Goal: Communication & Community: Answer question/provide support

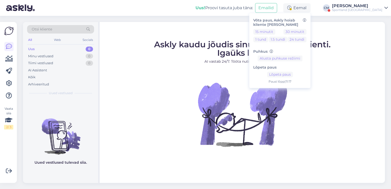
click at [365, 9] on div "Sportland [GEOGRAPHIC_DATA]" at bounding box center [357, 10] width 50 height 4
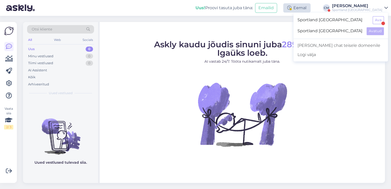
click at [291, 7] on icon at bounding box center [289, 8] width 4 height 4
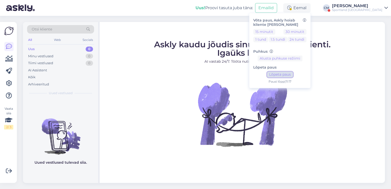
click at [293, 74] on button "Lõpeta paus" at bounding box center [280, 75] width 26 height 6
click at [371, 8] on div "Sportland [GEOGRAPHIC_DATA]" at bounding box center [357, 10] width 50 height 4
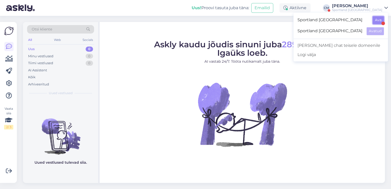
click at [378, 19] on button "Ava" at bounding box center [378, 20] width 11 height 8
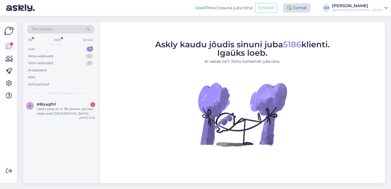
click at [311, 5] on div "Eemal" at bounding box center [296, 7] width 27 height 9
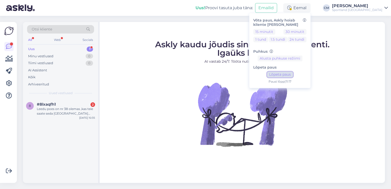
click at [293, 76] on button "Lõpeta paus" at bounding box center [280, 75] width 26 height 6
click at [70, 108] on div "Leedu poes on nr 38 olemas ,kas teie saate seda [GEOGRAPHIC_DATA] tellida?" at bounding box center [66, 111] width 58 height 9
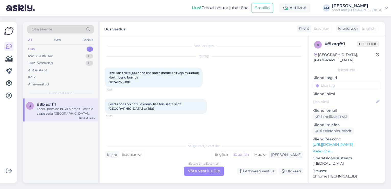
click at [204, 166] on div "Estonian to Estonian" at bounding box center [204, 163] width 30 height 5
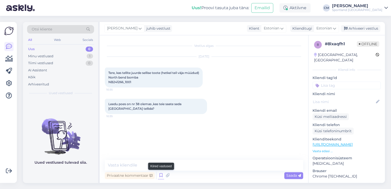
click at [161, 174] on icon at bounding box center [161, 176] width 6 height 8
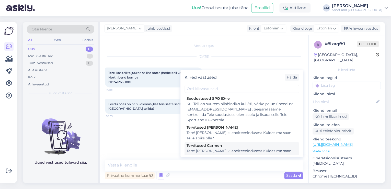
click at [212, 153] on div "Tere! [PERSON_NAME] klienditeenindusest Kuidas ma saan Teile abiks olla?" at bounding box center [242, 153] width 110 height 11
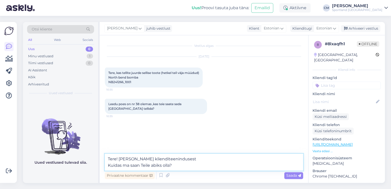
drag, startPoint x: 177, startPoint y: 168, endPoint x: 71, endPoint y: 168, distance: 106.1
click at [71, 168] on div "Otsi kliente All Web Socials Uus 0 Minu vestlused 1 Tiimi vestlused 0 AI Assist…" at bounding box center [204, 102] width 362 height 161
type textarea "Tere! [PERSON_NAME] klienditeenindusest"
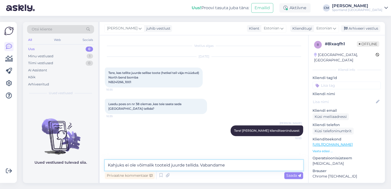
type textarea "Kahjuks ei ole võimalik tooteid juurde tellida. Vabandame!"
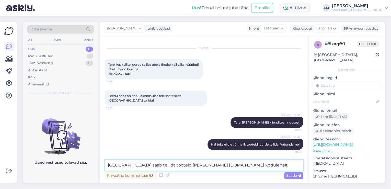
type textarea "[GEOGRAPHIC_DATA] saab tellida tooteid [PERSON_NAME] [DOMAIN_NAME] kodulehelt."
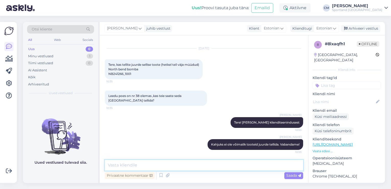
scroll to position [30, 0]
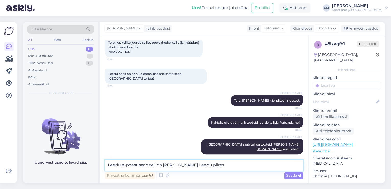
type textarea "Leedu e-poest saab tellida [PERSON_NAME] Leedu piires."
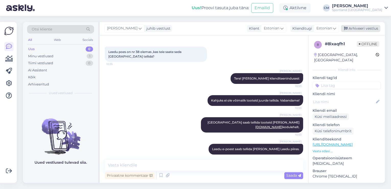
click at [355, 27] on div "Arhiveeri vestlus" at bounding box center [360, 28] width 39 height 7
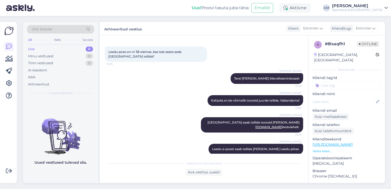
click at [344, 82] on input at bounding box center [347, 86] width 68 height 8
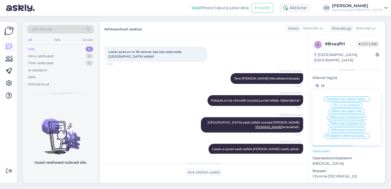
type input "t"
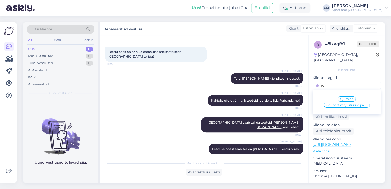
type input "j"
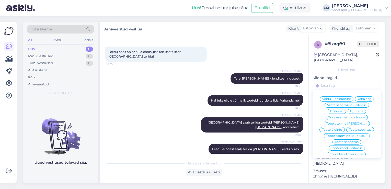
type input "l"
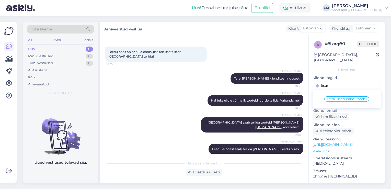
type input "lisan"
click at [338, 97] on span "Lattu lisandumine (toode)" at bounding box center [347, 98] width 40 height 3
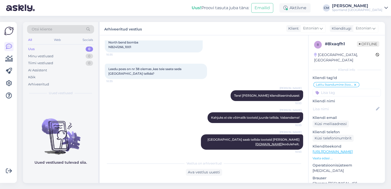
scroll to position [54, 0]
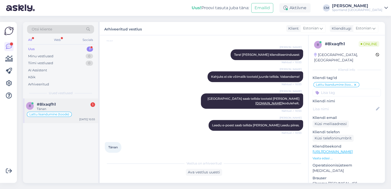
click at [72, 101] on div "8 #8lxaqfh1 1 [PERSON_NAME] lisandumine (toode) [DATE] 10:55" at bounding box center [60, 110] width 75 height 25
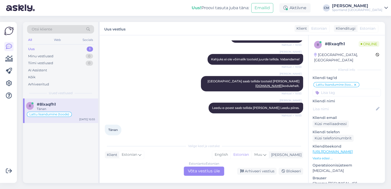
click at [197, 170] on div "Estonian to Estonian Võta vestlus üle" at bounding box center [204, 170] width 40 height 9
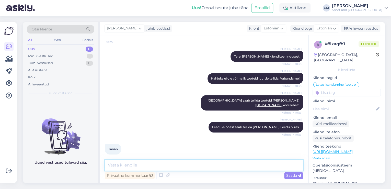
click at [195, 168] on textarea at bounding box center [204, 165] width 198 height 11
type textarea "Kas saan veel abiks olla?"
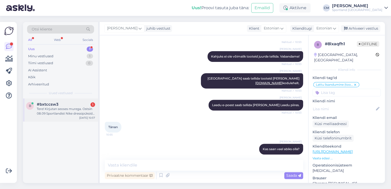
click at [81, 117] on div "[DATE] 10:57" at bounding box center [87, 118] width 16 height 4
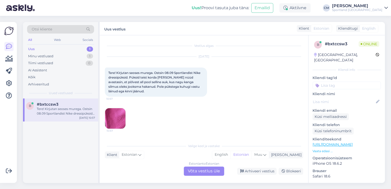
scroll to position [0, 0]
click at [210, 170] on div "Estonian to Estonian Võta vestlus üle" at bounding box center [204, 170] width 40 height 9
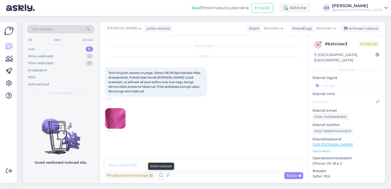
click at [161, 174] on icon at bounding box center [161, 176] width 6 height 8
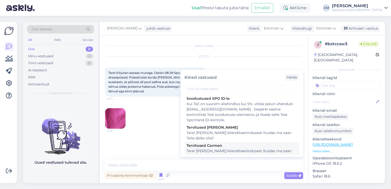
click at [219, 150] on div "Tere! [PERSON_NAME] klienditeenindusest Kuidas ma saan Teile abiks olla?" at bounding box center [242, 153] width 110 height 11
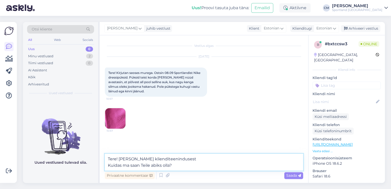
drag, startPoint x: 189, startPoint y: 164, endPoint x: 100, endPoint y: 165, distance: 89.2
click at [100, 165] on div "Vestlus algas [DATE] Tere! Kirjutan seoses murega. Ostsin 08.09 Sportlandist Ni…" at bounding box center [204, 109] width 209 height 148
type textarea "Tere! [PERSON_NAME] klienditeenindusest"
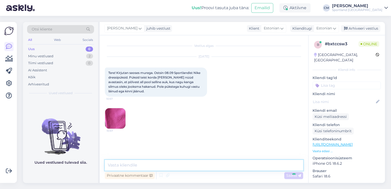
scroll to position [1, 0]
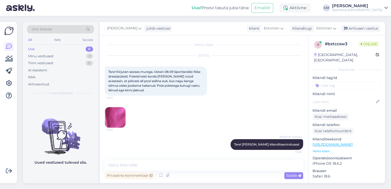
click at [119, 115] on img at bounding box center [115, 117] width 20 height 20
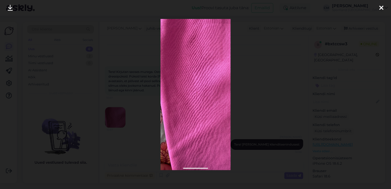
click at [273, 108] on div at bounding box center [195, 94] width 391 height 189
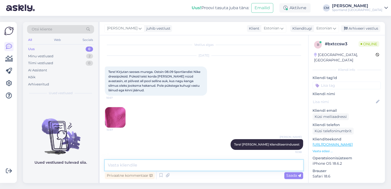
click at [211, 164] on textarea at bounding box center [204, 165] width 198 height 11
click at [158, 171] on div "Privaatne kommentaar Saada" at bounding box center [204, 176] width 198 height 10
click at [160, 173] on icon at bounding box center [161, 176] width 6 height 8
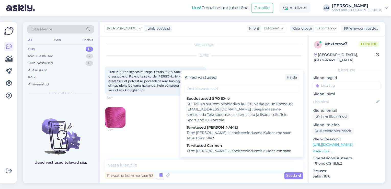
click at [218, 83] on div "Kiired vastused Halda" at bounding box center [241, 77] width 123 height 15
click at [217, 86] on input "text" at bounding box center [242, 89] width 115 height 8
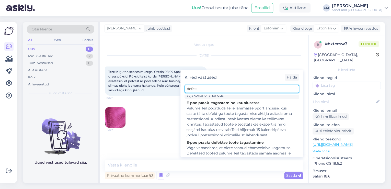
scroll to position [61, 0]
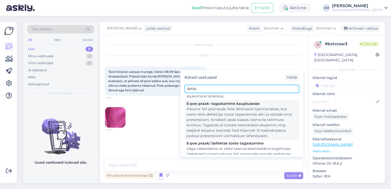
type input "defek"
click at [230, 120] on div "Palume Teil pöörduda Teile lähimasse Sportlandisse, kus saate täita defektiga t…" at bounding box center [242, 122] width 110 height 32
type textarea "Palume Teil pöörduda Teile lähimasse Sportlandisse, kus saate täita defektiga t…"
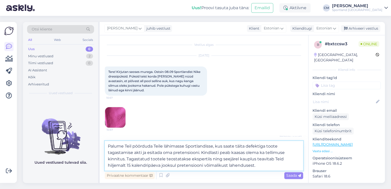
click at [215, 158] on textarea "Palume Teil pöörduda Teile lähimasse Sportlandisse, kus saate täita defektiga t…" at bounding box center [204, 156] width 198 height 30
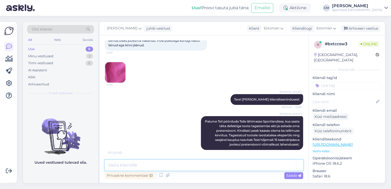
scroll to position [68, 0]
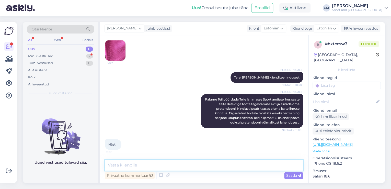
type textarea "K"
click at [191, 110] on icon at bounding box center [192, 110] width 3 height 3
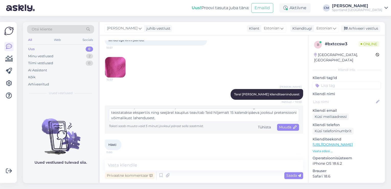
scroll to position [0, 0]
click at [250, 116] on textarea "Palume Teil pöörduda Teile lähimasse Sportlandisse, kus saate täita defektiga t…" at bounding box center [204, 114] width 190 height 13
type textarea "Palume Teil pöörduda Teile lähimasse Sportlandisse, kus saate täita defektiga t…"
click at [282, 129] on div "Muuda" at bounding box center [288, 127] width 22 height 7
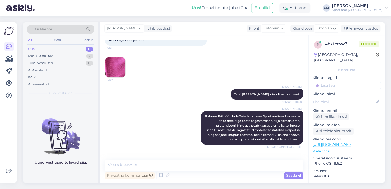
click at [156, 157] on div "Vestlus algas [DATE] Tere! Kirjutan seoses murega. Ostsin 08.09 Sportlandist Ni…" at bounding box center [204, 109] width 209 height 148
click at [150, 163] on textarea at bounding box center [204, 165] width 198 height 11
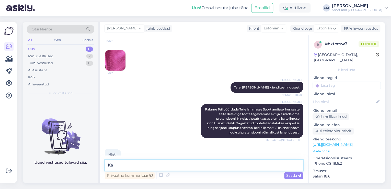
scroll to position [68, 0]
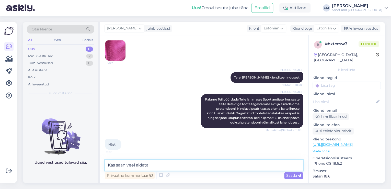
type textarea "Kas saan veel aidata?"
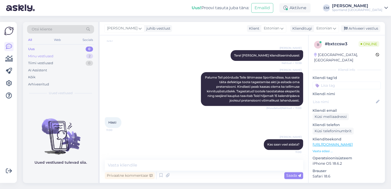
click at [69, 53] on div "Minu vestlused 2" at bounding box center [60, 56] width 67 height 7
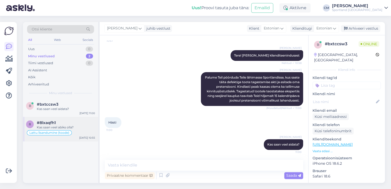
click at [73, 118] on div "8 #8lxaqfh1 Kas saan veel abiks olla? Lattu lisandumine (toode) [DATE] 10:55" at bounding box center [60, 129] width 75 height 25
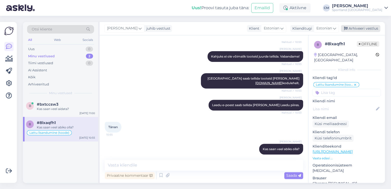
click at [364, 28] on div "Arhiveeri vestlus" at bounding box center [360, 28] width 39 height 7
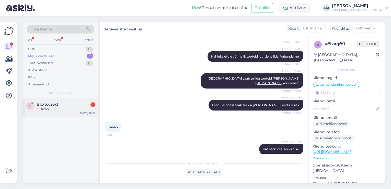
click at [65, 108] on div "Ei, aitäh" at bounding box center [66, 109] width 58 height 5
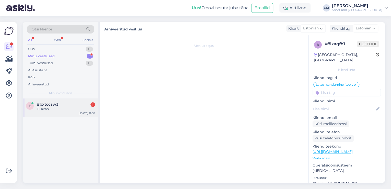
scroll to position [112, 0]
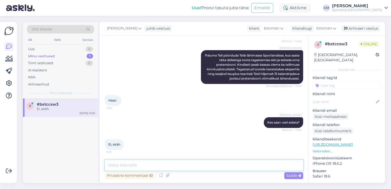
click at [164, 165] on textarea at bounding box center [204, 165] width 198 height 11
type textarea "Ilusat päeva jätku!"
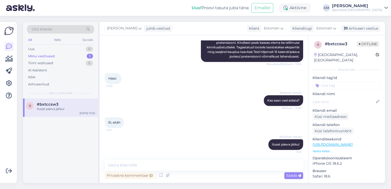
click at [352, 33] on div "[PERSON_NAME] juhib vestlust Klient [DEMOGRAPHIC_DATA] Klienditugi [DEMOGRAPHIC…" at bounding box center [242, 28] width 285 height 13
click at [354, 32] on div "Arhiveeri vestlus" at bounding box center [360, 28] width 39 height 7
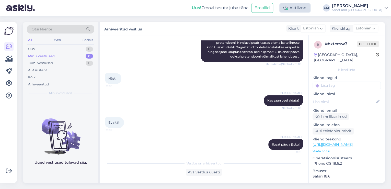
click at [311, 7] on div "Aktiivne" at bounding box center [294, 7] width 31 height 9
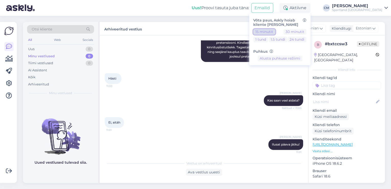
click at [275, 32] on button "15 minutit" at bounding box center [264, 32] width 22 height 6
click at [355, 12] on div "Sportland [GEOGRAPHIC_DATA]" at bounding box center [357, 10] width 50 height 4
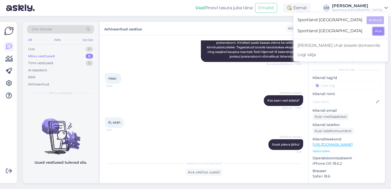
click at [377, 32] on button "Ava" at bounding box center [378, 31] width 11 height 8
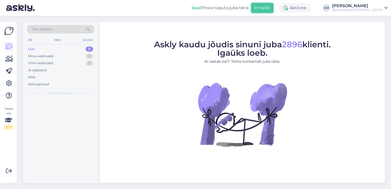
click at [273, 8] on button "Emailid" at bounding box center [262, 8] width 22 height 10
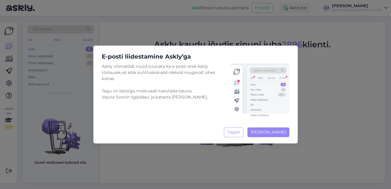
click at [293, 8] on div "E-posti liidestamine Askly’ga Askly võimaldab nüüd suunata ka e-posti otse Askl…" at bounding box center [195, 94] width 391 height 189
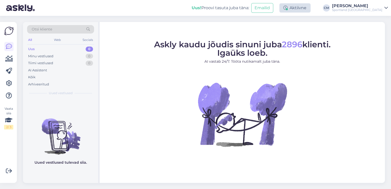
click at [306, 8] on div "Aktiivne" at bounding box center [294, 7] width 31 height 9
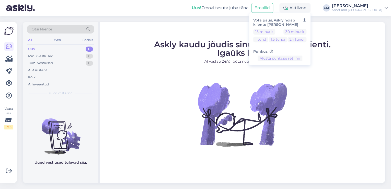
click at [289, 32] on div "15 minutit 30 minutit 1 tund 1.5 tundi 24 tundi" at bounding box center [279, 36] width 53 height 15
click at [275, 32] on button "15 minutit" at bounding box center [264, 32] width 22 height 6
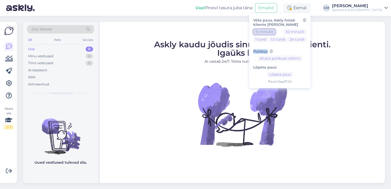
click at [253, 29] on button "15 minutit" at bounding box center [264, 32] width 22 height 6
click at [293, 76] on button "Lõpeta paus" at bounding box center [280, 75] width 26 height 6
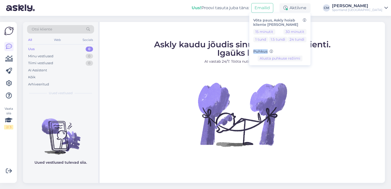
click at [371, 10] on div "Sportland [GEOGRAPHIC_DATA]" at bounding box center [357, 10] width 50 height 4
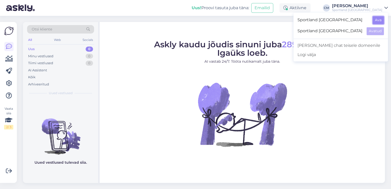
click at [378, 21] on button "Ava" at bounding box center [378, 20] width 11 height 8
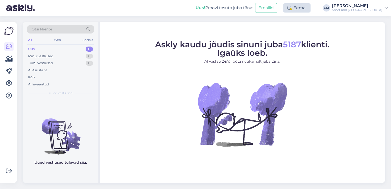
click at [311, 7] on div "Eemal" at bounding box center [296, 7] width 27 height 9
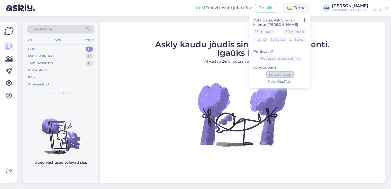
click at [293, 72] on button "Lõpeta paus" at bounding box center [280, 75] width 26 height 6
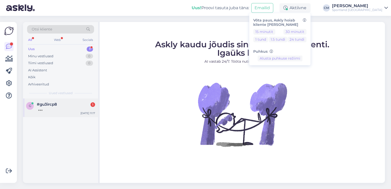
click at [82, 116] on div "g #gu3ircp8 [DATE] 11:17" at bounding box center [60, 107] width 75 height 18
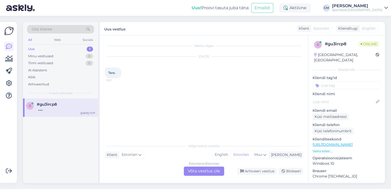
drag, startPoint x: 214, startPoint y: 164, endPoint x: 197, endPoint y: 171, distance: 18.0
click at [213, 165] on div "Estonian to Estonian" at bounding box center [204, 163] width 30 height 5
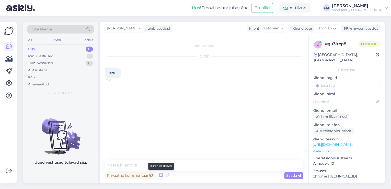
click at [158, 174] on icon at bounding box center [161, 176] width 6 height 8
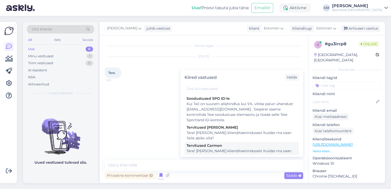
click at [232, 147] on div "Tervitused Carmen" at bounding box center [242, 145] width 110 height 5
type textarea "Tere! [PERSON_NAME] klienditeenindusest Kuidas ma saan Teile abiks olla?"
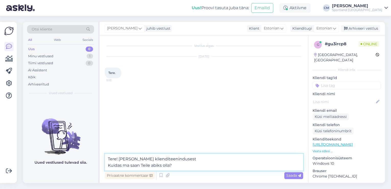
click at [220, 158] on textarea "Tere! [PERSON_NAME] klienditeenindusest Kuidas ma saan Teile abiks olla?" at bounding box center [204, 162] width 198 height 17
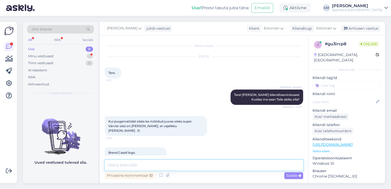
scroll to position [39, 0]
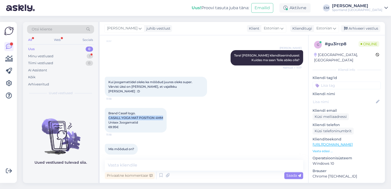
drag, startPoint x: 166, startPoint y: 112, endPoint x: 105, endPoint y: 114, distance: 61.4
click at [105, 114] on div "Brand Casall logo. CASALL YOGA MAT POSITION 4MM Unisex Joogamatid 69.95€ 11:18" at bounding box center [136, 120] width 62 height 25
copy span "CASALL YOGA MAT POSITION 4MM"
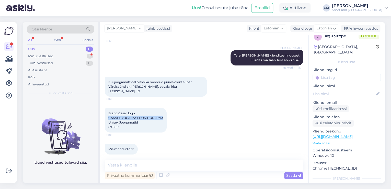
scroll to position [20, 0]
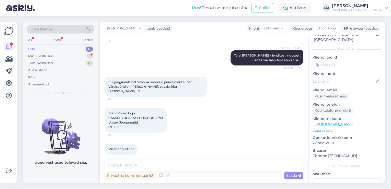
click at [361, 122] on div "Klienditeekond [URL][DOMAIN_NAME] Vaata edasi ..." at bounding box center [347, 124] width 68 height 17
click at [353, 122] on link "[URL][DOMAIN_NAME]" at bounding box center [333, 124] width 40 height 5
click at [140, 164] on textarea at bounding box center [204, 165] width 198 height 11
paste textarea "Laius: 61 cm (suurus One Size) Pikkus: 183 cm (suurus One Size)"
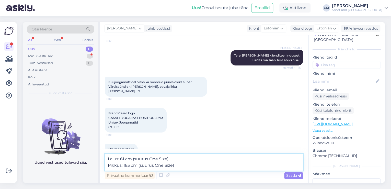
drag, startPoint x: 184, startPoint y: 165, endPoint x: 138, endPoint y: 164, distance: 46.3
click at [138, 164] on textarea "Laius: 61 cm (suurus One Size) Pikkus: 183 cm (suurus One Size)" at bounding box center [204, 162] width 198 height 17
drag, startPoint x: 172, startPoint y: 159, endPoint x: 133, endPoint y: 158, distance: 38.6
click at [133, 158] on textarea "Laius: 61 cm (suurus One Size) Pikkus: 183 cm" at bounding box center [204, 162] width 198 height 17
type textarea "Laius: 61 cm Pikkus: 183 cm"
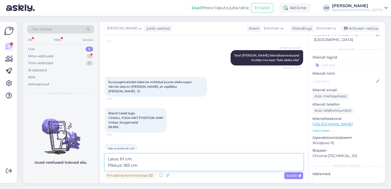
click at [151, 163] on textarea "Laius: 61 cm Pikkus: 183 cm" at bounding box center [204, 162] width 198 height 17
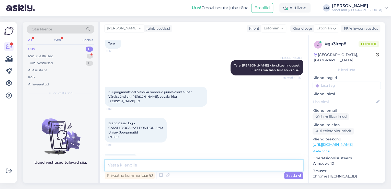
scroll to position [66, 0]
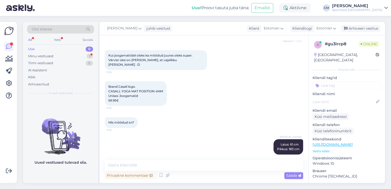
click at [353, 82] on input at bounding box center [347, 86] width 68 height 8
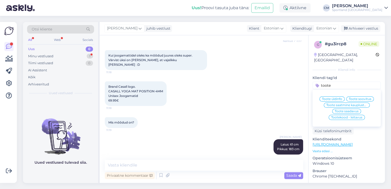
type input "toote"
click at [332, 96] on div "Toote üldinfo" at bounding box center [332, 98] width 25 height 5
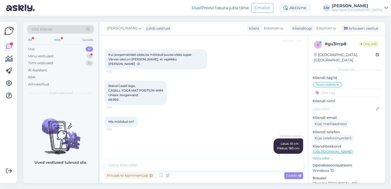
scroll to position [47, 0]
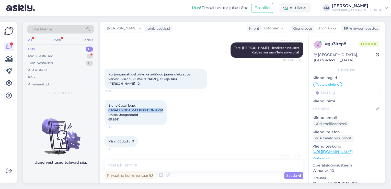
drag, startPoint x: 163, startPoint y: 107, endPoint x: 103, endPoint y: 106, distance: 59.3
click at [103, 106] on div "Vestlus algas [DATE] Tere. 11:17 [PERSON_NAME] Tere! [PERSON_NAME] klienditeeni…" at bounding box center [204, 109] width 209 height 148
copy span "CASALL YOGA MAT POSITION 4MM"
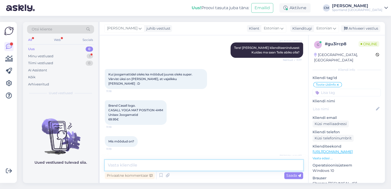
click at [149, 162] on textarea at bounding box center [204, 165] width 198 height 11
type textarea "P"
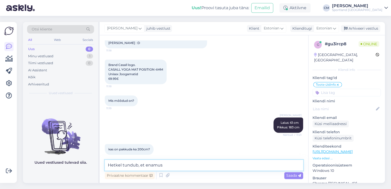
scroll to position [88, 0]
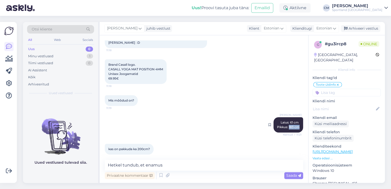
drag, startPoint x: 286, startPoint y: 120, endPoint x: 296, endPoint y: 120, distance: 10.0
click at [296, 120] on span "Laius: 61 cm Pikkus: 183 cm" at bounding box center [288, 124] width 22 height 8
copy span "183 cm"
click at [182, 163] on textarea "Hetkel tundub, et enamus" at bounding box center [204, 165] width 198 height 11
paste textarea "183 cm"
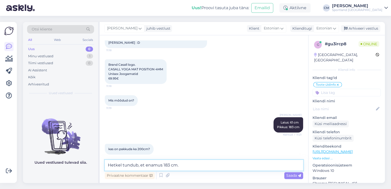
click at [182, 163] on textarea "Hetkel tundub, et enamus 183 cm." at bounding box center [204, 165] width 198 height 11
click at [161, 164] on textarea "Hetkel tundub, et enamus 183 cm." at bounding box center [204, 165] width 198 height 11
type textarea "Hetkel tundub, et enamus on siiski 183 cm."
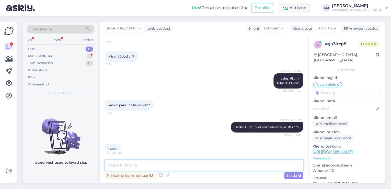
scroll to position [154, 0]
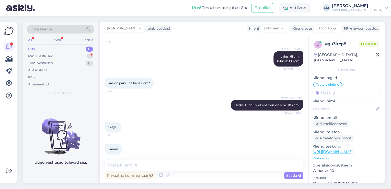
click at [185, 159] on div "Vestlus algas [DATE] Tere. 11:17 [PERSON_NAME] Tere! [PERSON_NAME] klienditeeni…" at bounding box center [204, 109] width 209 height 148
click at [181, 162] on textarea at bounding box center [204, 165] width 198 height 11
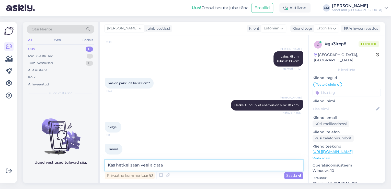
type textarea "Kas hetkel saan veel aidata?"
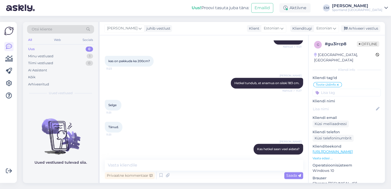
click at [360, 35] on div "[PERSON_NAME] juhib vestlust Klient [DEMOGRAPHIC_DATA] Klienditugi [DEMOGRAPHIC…" at bounding box center [242, 28] width 285 height 13
click at [355, 30] on div "Arhiveeri vestlus" at bounding box center [360, 28] width 39 height 7
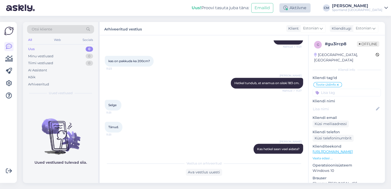
click at [311, 4] on div "Aktiivne" at bounding box center [294, 7] width 31 height 9
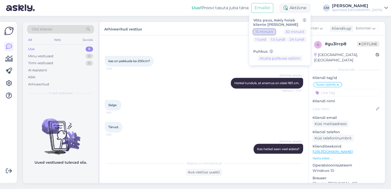
click at [275, 31] on button "15 minutit" at bounding box center [264, 32] width 22 height 6
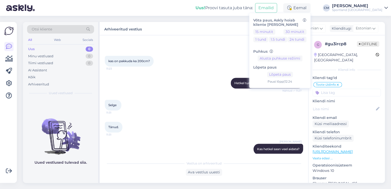
click at [386, 11] on link "[PERSON_NAME] Sportland [GEOGRAPHIC_DATA]" at bounding box center [360, 8] width 56 height 8
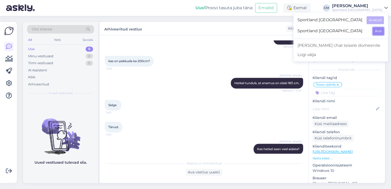
click at [380, 29] on button "Ava" at bounding box center [378, 31] width 11 height 8
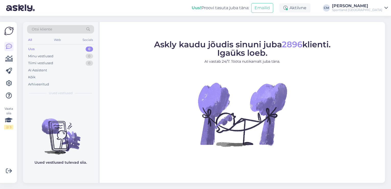
click at [311, 9] on div "Aktiivne" at bounding box center [294, 7] width 31 height 9
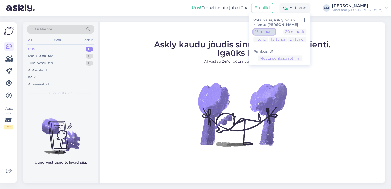
click at [275, 32] on button "15 minutit" at bounding box center [264, 32] width 22 height 6
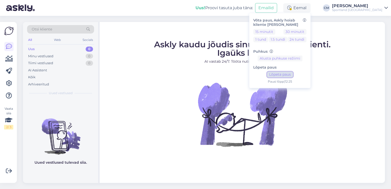
click at [293, 74] on button "Lõpeta paus" at bounding box center [280, 75] width 26 height 6
click at [355, 11] on div "Sportland [GEOGRAPHIC_DATA]" at bounding box center [357, 10] width 50 height 4
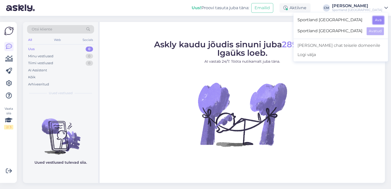
click at [380, 19] on button "Ava" at bounding box center [378, 20] width 11 height 8
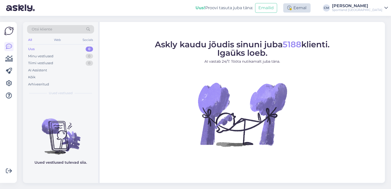
click at [311, 12] on div "Eemal" at bounding box center [296, 7] width 27 height 9
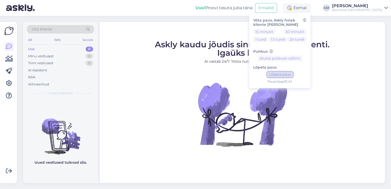
click at [293, 73] on button "Lõpeta paus" at bounding box center [280, 75] width 26 height 6
click at [224, 80] on img at bounding box center [242, 114] width 92 height 92
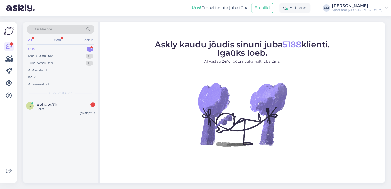
click at [71, 122] on div "o #ohgpg7lr 1 Tere! [DATE] 12:19" at bounding box center [60, 140] width 75 height 84
click at [73, 114] on div "o #ohgpg7lr 1 Tere! [DATE] 12:19" at bounding box center [60, 107] width 75 height 18
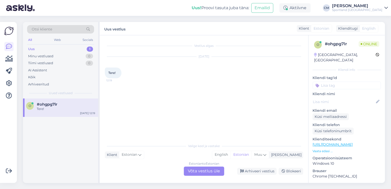
click at [213, 171] on div "Estonian to Estonian Võta vestlus üle" at bounding box center [204, 170] width 40 height 9
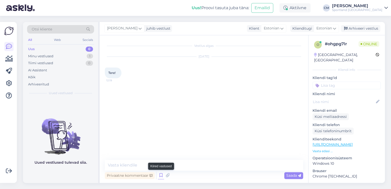
click at [162, 176] on icon at bounding box center [161, 176] width 6 height 8
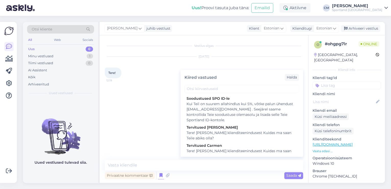
click at [219, 152] on div "Tere! [PERSON_NAME] klienditeenindusest Kuidas ma saan Teile abiks olla?" at bounding box center [242, 153] width 110 height 11
type textarea "Tere! [PERSON_NAME] klienditeenindusest Kuidas ma saan Teile abiks olla?"
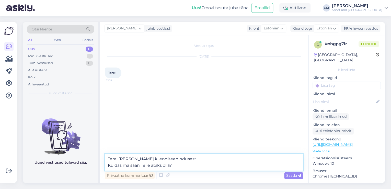
click at [211, 159] on textarea "Tere! [PERSON_NAME] klienditeenindusest Kuidas ma saan Teile abiks olla?" at bounding box center [204, 162] width 198 height 17
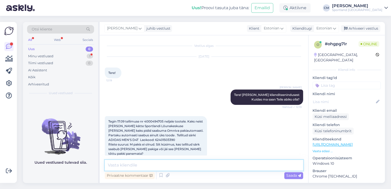
scroll to position [9, 0]
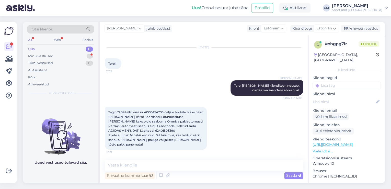
click at [149, 110] on span "Tegin 17.09 tellimuse nr 4000494705 neljale tootele. Kaks neist [PERSON_NAME] k…" at bounding box center [156, 128] width 96 height 36
copy span "4000494705"
click at [162, 174] on icon at bounding box center [161, 176] width 6 height 8
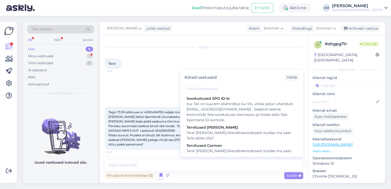
click at [217, 82] on div "Kiired vastused Halda" at bounding box center [241, 77] width 123 height 15
click at [197, 89] on input "text" at bounding box center [242, 89] width 115 height 8
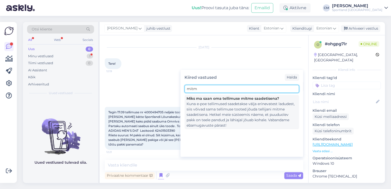
type input "mitm"
click at [229, 110] on div "Kuna e-poe tellimused saadetakse välja erinevatest ladudest, siis võivad sama t…" at bounding box center [242, 114] width 110 height 27
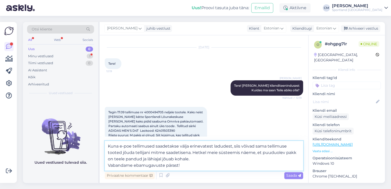
drag, startPoint x: 191, startPoint y: 166, endPoint x: 115, endPoint y: 158, distance: 76.8
click at [115, 158] on textarea "Kuna e-poe tellimused saadetakse välja erinevatest ladudest, siis võivad sama t…" at bounding box center [204, 156] width 198 height 30
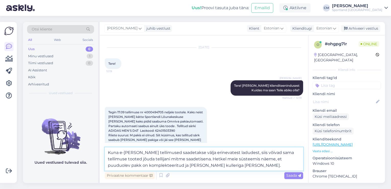
type textarea "Kuna e-[PERSON_NAME] tellimused saadetakse välja erinevatest ladudest, siis või…"
click at [252, 163] on textarea "Kuna e-[PERSON_NAME] tellimused saadetakse välja erinevatest ladudest, siis või…" at bounding box center [204, 158] width 198 height 23
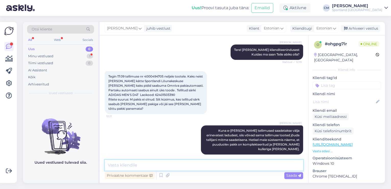
scroll to position [67, 0]
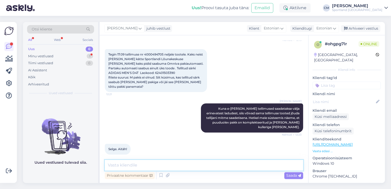
click at [142, 165] on textarea at bounding box center [204, 165] width 198 height 11
type textarea "Kas saan veel abiks olla?"
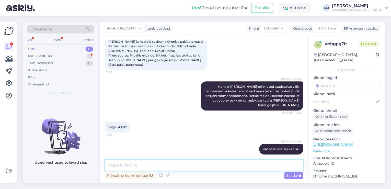
scroll to position [111, 0]
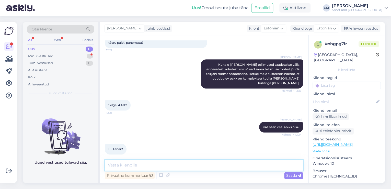
click at [154, 167] on textarea at bounding box center [204, 165] width 198 height 11
click at [154, 167] on textarea "Kena päeva jätku!" at bounding box center [204, 165] width 198 height 11
type textarea "Kena päeva jätku! :)"
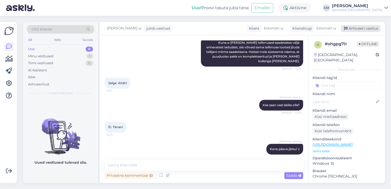
click at [368, 28] on div "Arhiveeri vestlus" at bounding box center [360, 28] width 39 height 7
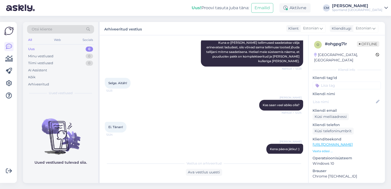
click at [342, 82] on input at bounding box center [347, 86] width 68 height 8
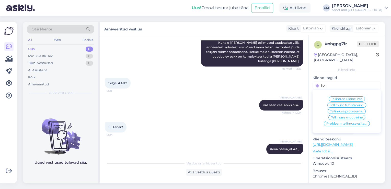
type input "tell"
click at [341, 96] on div "Tellimuse üldine info" at bounding box center [347, 98] width 36 height 5
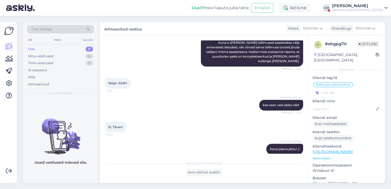
click at [356, 7] on div "[PERSON_NAME]" at bounding box center [357, 6] width 50 height 4
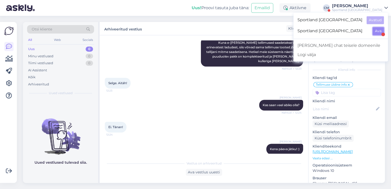
click at [381, 32] on button "Ava" at bounding box center [378, 31] width 11 height 8
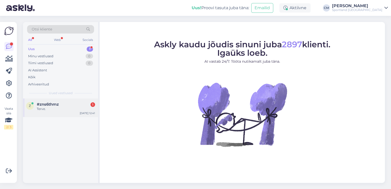
click at [53, 105] on span "#zns6thmz" at bounding box center [48, 104] width 22 height 5
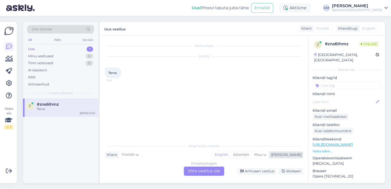
click at [252, 152] on div "Estonian" at bounding box center [241, 155] width 21 height 8
click at [218, 167] on div "Finnish to Estonian Võta vestlus üle" at bounding box center [204, 170] width 40 height 9
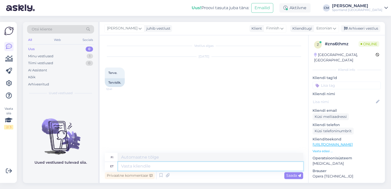
click at [163, 168] on textarea at bounding box center [210, 166] width 185 height 9
type textarea "Tere!"
type textarea "Hei!"
type textarea "Olen"
type textarea "[PERSON_NAME]"
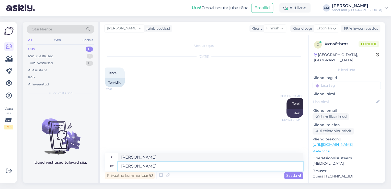
type textarea "[PERSON_NAME]"
type textarea "Minä [PERSON_NAME]"
type textarea "[PERSON_NAME] klienditeenindusest"
type textarea "[PERSON_NAME] asiakaspalvelusta."
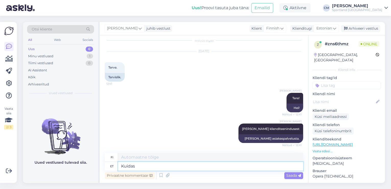
type textarea "Kuidas s"
type textarea "Miten"
type textarea "Kuidas saan ai"
type textarea "Miten voin"
type textarea "Kuidas saan aidata?"
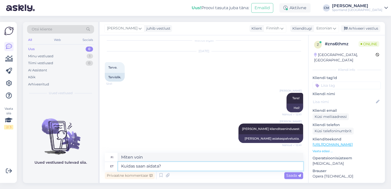
type textarea "Kuinka voin auttaa?"
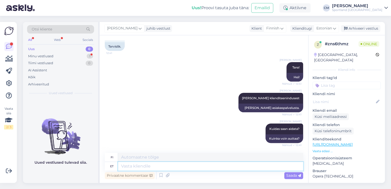
scroll to position [85, 0]
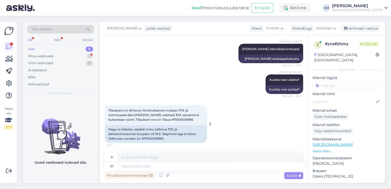
click at [162, 141] on div "Nagu te ütlesite, saadeti minu tellimus 17.9. ja kättetoimetamise kuupäev oli 1…" at bounding box center [156, 134] width 102 height 18
click at [159, 141] on div "Nagu te ütlesite, saadeti minu tellimus 17.9. ja kättetoimetamise kuupäev oli 1…" at bounding box center [156, 134] width 102 height 18
click at [155, 138] on div "Nagu te ütlesite, saadeti minu tellimus 17.9. ja kättetoimetamise kuupäev oli 1…" at bounding box center [156, 134] width 102 height 18
copy div "17000036992"
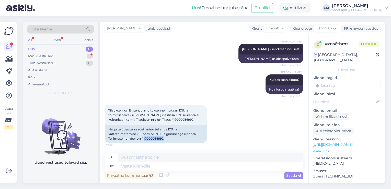
scroll to position [125, 0]
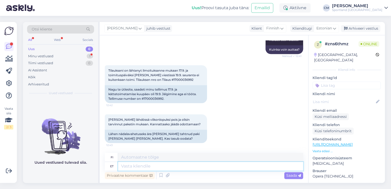
click at [165, 168] on textarea at bounding box center [210, 166] width 185 height 9
type textarea "Jah, te"
type textarea "Kyllä,"
type textarea "Jah, tellimus ant"
type textarea "Kyllä, tilaan"
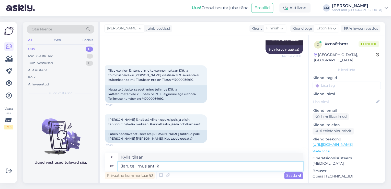
type textarea "Jah, tellimus anti ku"
type textarea "Kyllä, tilaus tehtiin."
type textarea "Jah, tellimus anti kullerile 1"
type textarea "Kyllä, tilaus annettiin kuriirille."
type textarea "Jah, tellimus anti kullerile 17.09."
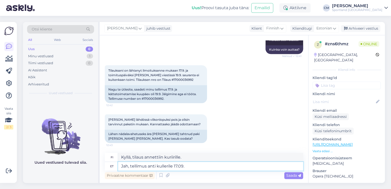
type textarea "Kyllä, tilaus annettiin kuriirille 17.09"
type textarea "Jah, tellimus anti kullerile 17.09."
type textarea "Kyllä, tilaus annettiin kuriirille 17.09."
type textarea "Jah, tellimus anti kullerile 17.09. [GEOGRAPHIC_DATA]"
type textarea "Kyllä, tilaus annettiin kuriirille 17.09. Toimitusyritys"
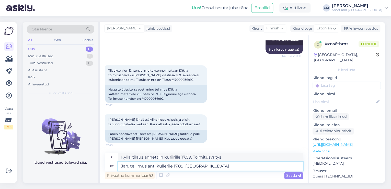
drag, startPoint x: 220, startPoint y: 167, endPoint x: 185, endPoint y: 168, distance: 34.8
click at [185, 168] on textarea "Jah, tellimus anti kullerile 17.09. [GEOGRAPHIC_DATA]" at bounding box center [210, 166] width 185 height 9
type textarea "Jah, tellimus anti kullerile 17.09. N"
type textarea "Kyllä, tilaus annettiin kuriirille 17.09."
type textarea "Jah, tellimus anti kullerile 17.09. Näen, et"
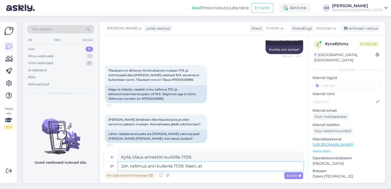
type textarea "Kyllä, tilaus annettiin kuriirille 17.09. Ymmärrän."
type textarea "Jah, tellimus anti kullerile 17.09. Näen, et sa"
type textarea "Kyllä, tilaus annettiin kuriirille 17.09. Näen sen"
type textarea "Jah, tellimus anti kullerile 17.09. Näen, et saadetis ont"
type textarea "Kyllä, tilaus annettiin kuriirille 17.09. Näen, [PERSON_NAME] lähetys"
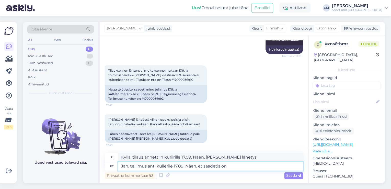
type textarea "Jah, tellimus anti kullerile 17.09. Näen, et saadetis on t"
type textarea "Kyllä, tilaus annettiin kuriirille 17.09. Näen, [PERSON_NAME] lähetys on"
type textarea "Jah, tellimus anti kullerile 17.09. Näen, et saadetis on teie poo"
type textarea "Kyllä, tilaus annettiin kuriirille 17.09. Näen, [PERSON_NAME] lähetys on sinun."
type textarea "Jah, tellimus anti kullerile 17.09. Näen, et saadetis on teie [PERSON_NAME] tee"
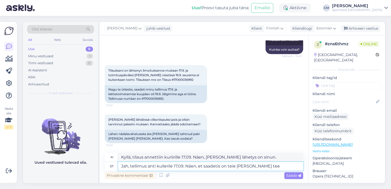
type textarea "Kyllä, tilaus annettiin kuriirille 17.09. Näen, [PERSON_NAME] lähetys on matkal…"
type textarea "Jah, tellimus anti kullerile 17.09. Näen, et saadetis on teie [PERSON_NAME], ka…"
type textarea "Kyllä, tilaus annettiin kuriirille 17.09. Näen, [PERSON_NAME] lähetys on valite…"
type textarea "Jah, tellimus anti kullerile 17.09. Näen, et saadetis on teie [PERSON_NAME], ka…"
type textarea "Kyllä, tilaus annettiin kuriirille 17.09. Näen, [PERSON_NAME] lähetys on matkal…"
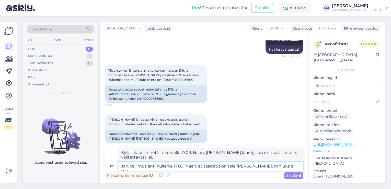
type textarea "Jah, tellimus anti kullerile 17.09. Näen, et saadetis on teie [PERSON_NAME], ka…"
type textarea "Kyllä, tilaus annettiin kuriirille 17.09. Näen, [PERSON_NAME] lähetys on matkal…"
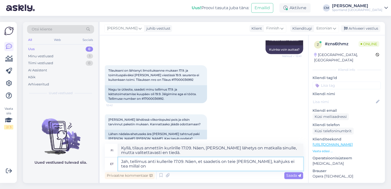
type textarea "Jah, tellimus anti kullerile 17.09. Näen, et saadetis on teie [PERSON_NAME], ka…"
type textarea "Kyllä, tilaus annettiin kuriirille 17.09. Näen, [PERSON_NAME] lähetys on matkal…"
type textarea "Jah, tellimus anti kullerile 17.09. Näen, et saadetis on teie [PERSON_NAME], ka…"
type textarea "Kyllä, tilaus annettiin kuriirille 17.09. Näen, [PERSON_NAME] lähetys on matkal…"
type textarea "Jah, tellimus anti kullerile 17.09. Näen, et saadetis on teie [PERSON_NAME], ka…"
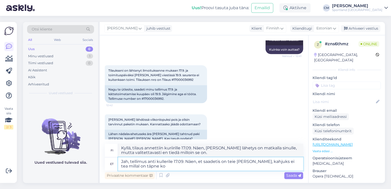
type textarea "Kyllä, tilaus annettiin kuriirille 17.09. Näen, [PERSON_NAME] lähetys on matkal…"
type textarea "Jah, tellimus anti kullerile 17.09. Näen, et saadetis on teie [PERSON_NAME], ka…"
type textarea "Kyllä, tilaus annettiin kuriirille 17.09. Näen, [PERSON_NAME] lähetys on matkal…"
type textarea "Jah, tellimus anti kullerile 17.09. Näen, et saadetis on teie [PERSON_NAME], ka…"
type textarea "Kyllä, tilaus annettiin kuriirille 17.09. Näen, [PERSON_NAME] lähetys on matkal…"
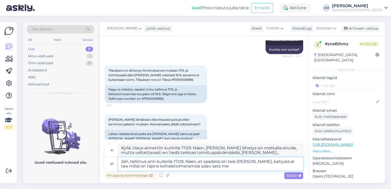
type textarea "Jah, tellimus anti kullerile 17.09. Näen, et saadetis on teie [PERSON_NAME], ka…"
type textarea "Kyllä, tilaus annettiin kuriirille 17.09. Näen, [PERSON_NAME] lähetys on matkal…"
type textarea "Jah, tellimus anti kullerile 17.09. Näen, et saadetis on teie [PERSON_NAME], ka…"
type textarea "Kyllä, tilaus annettiin kuriirille 17.09. Näen, [PERSON_NAME] lähetys on matkal…"
type textarea "Jah, tellimus anti kullerile 17.09. Näen, et saadetis on teie [PERSON_NAME], ka…"
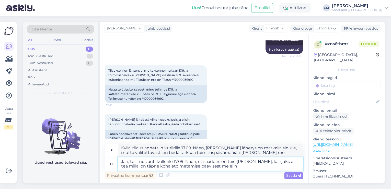
type textarea "Kyllä, tilaus annettiin kuriirille 17.09. Näen, [PERSON_NAME] lähetys on matkal…"
type textarea "Jah, tellimus anti kullerile 17.09. Näen, et saadetis on teie [PERSON_NAME], ka…"
type textarea "Kyllä, tilaus annettiin kuriirille 17.09. Näen, [PERSON_NAME] lähetys on matkal…"
type textarea "Jah, tellimus anti kullerile 17.09. Näen, et saadetis on teie [PERSON_NAME], ka…"
type textarea "Kyllä, tilaus annettiin kuriirille 17.09. Näen, [PERSON_NAME] lähetys on matkal…"
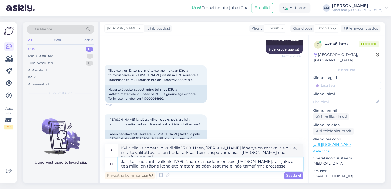
type textarea "Jah, tellimus anti kullerile 17.09. Näen, et saadetis on teie [PERSON_NAME], ka…"
type textarea "Kyllä, tilaus annettiin kuriirille 17.09. Näen, [PERSON_NAME] lähetys on matkal…"
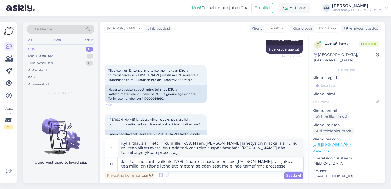
type textarea "Jah, tellimus anti kullerile 17.09. Näen, et saadetis on teie [PERSON_NAME], ka…"
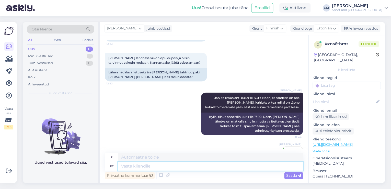
scroll to position [211, 0]
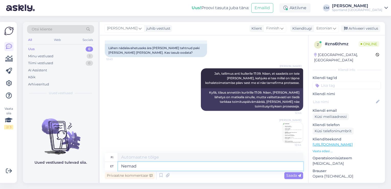
type textarea "Nemad t"
type textarea "Ne"
type textarea "N"
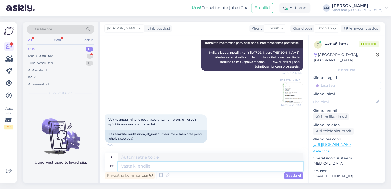
paste textarea "00264300487120170845"
type textarea "00264300487120170845"
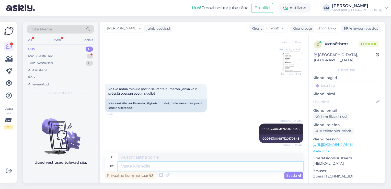
scroll to position [312, 0]
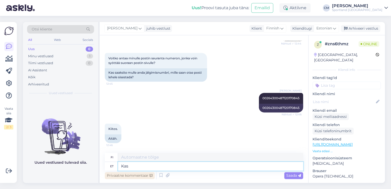
type textarea "Kas s"
type textarea "On"
type textarea "Kas saan v"
type textarea "Voinko"
type textarea "Kas saan veel ai"
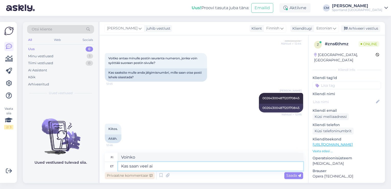
type textarea "Voinko saada lisää?"
type textarea "Kas saan veel aidata?"
type textarea "Voinko silti auttaa?"
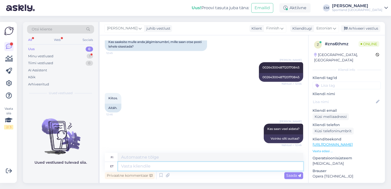
scroll to position [374, 0]
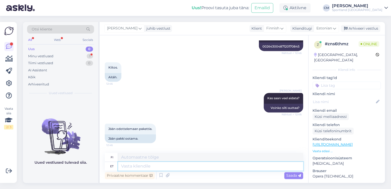
click at [139, 162] on textarea at bounding box center [210, 166] width 185 height 9
type textarea "Hästi."
type textarea "Hyvä."
type textarea "Hästi. Ilusat p"
type textarea "Hyvä. Hyvää päivänjatkoa."
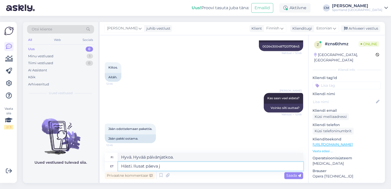
type textarea "Hästi. Ilusat päeva [PERSON_NAME]"
type textarea "Okei. Hyvää päivänjatkoa."
type textarea "Hästi. Ilusat päeva jätku!"
type textarea "Hyvä. Hyvää päivänjatkoa!"
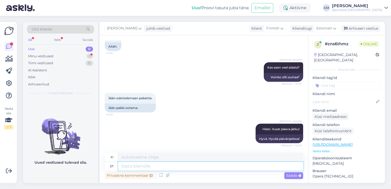
scroll to position [435, 0]
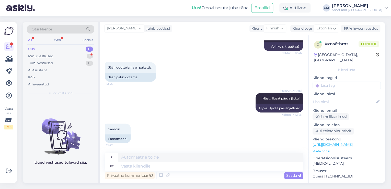
click at [355, 33] on div "[PERSON_NAME] juhib vestlust Klient Finnish Klienditugi Estonian Arhiveeri vest…" at bounding box center [242, 28] width 285 height 13
click at [363, 30] on div "Arhiveeri vestlus" at bounding box center [360, 28] width 39 height 7
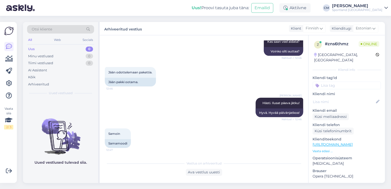
scroll to position [430, 0]
click at [338, 85] on div "z # zns6thmz Online [GEOGRAPHIC_DATA], [GEOGRAPHIC_DATA] Kliendi info Kliendi t…" at bounding box center [347, 143] width 76 height 217
click at [338, 84] on input at bounding box center [347, 86] width 68 height 8
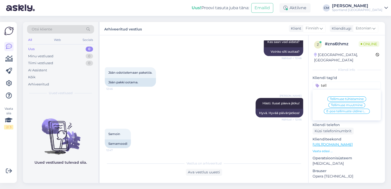
type input "tell"
click at [341, 108] on div "Tellimuse tühistamine Tellimuse muutmine E-[PERSON_NAME] tellimuste [PERSON_NAM…" at bounding box center [347, 105] width 68 height 27
click at [341, 110] on span "E-poe tellimuste üldine info" at bounding box center [346, 111] width 41 height 3
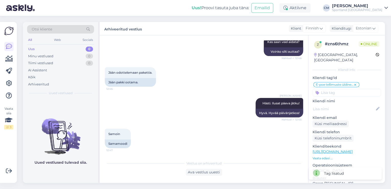
click at [365, 6] on div "[PERSON_NAME]" at bounding box center [357, 6] width 50 height 4
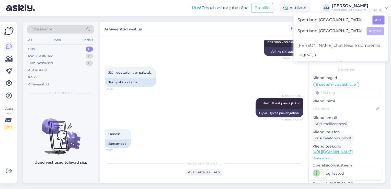
click at [374, 19] on button "Ava" at bounding box center [378, 20] width 11 height 8
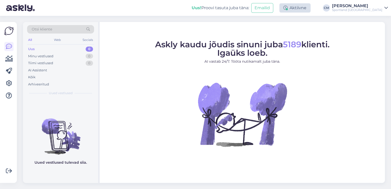
click at [311, 10] on div "Aktiivne" at bounding box center [294, 7] width 31 height 9
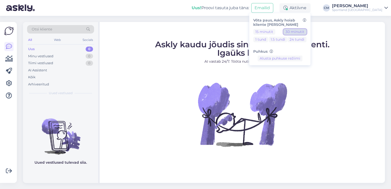
click at [300, 34] on button "30 minutit" at bounding box center [295, 32] width 23 height 6
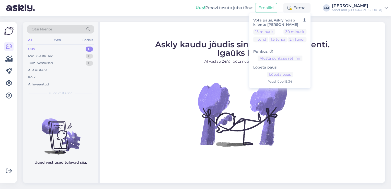
click at [372, 4] on div "[PERSON_NAME]" at bounding box center [357, 6] width 50 height 4
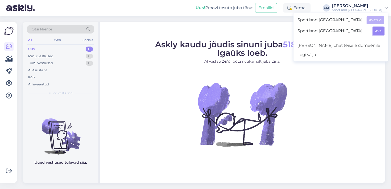
click at [378, 30] on button "Ava" at bounding box center [378, 31] width 11 height 8
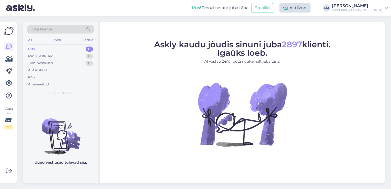
click at [311, 11] on div "Aktiivne" at bounding box center [294, 7] width 31 height 9
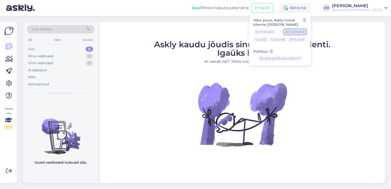
click at [307, 31] on button "30 minutit" at bounding box center [295, 32] width 23 height 6
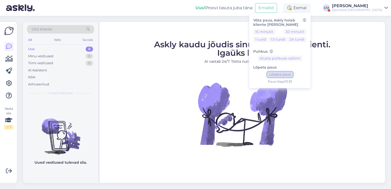
click at [293, 74] on button "Lõpeta paus" at bounding box center [280, 75] width 26 height 6
click at [360, 8] on div "Sportland [GEOGRAPHIC_DATA]" at bounding box center [357, 10] width 50 height 4
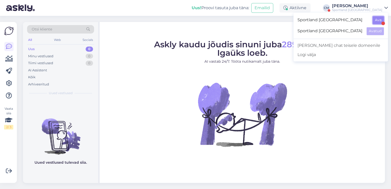
click at [373, 19] on button "Ava" at bounding box center [378, 20] width 11 height 8
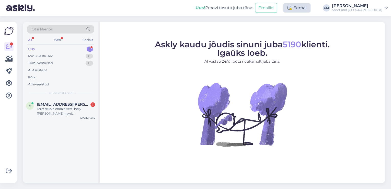
click at [311, 12] on div "Eemal" at bounding box center [296, 7] width 27 height 9
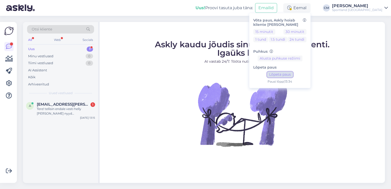
click at [290, 74] on button "Lõpeta paus" at bounding box center [280, 75] width 26 height 6
click at [77, 121] on div "a [EMAIL_ADDRESS][PERSON_NAME][DOMAIN_NAME] 1 Tere! tellisin endale vesti helly…" at bounding box center [60, 109] width 75 height 23
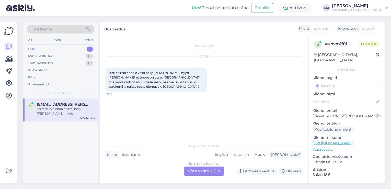
click at [204, 172] on div "Estonian to Estonian Võta vestlus üle" at bounding box center [204, 170] width 40 height 9
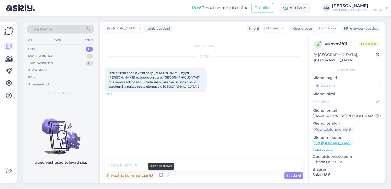
click at [158, 173] on icon at bounding box center [161, 176] width 6 height 8
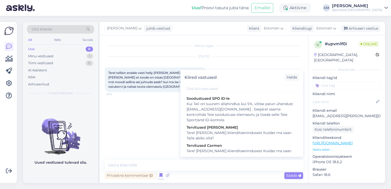
click at [225, 156] on div "Kiired vastused [PERSON_NAME] SPO ID-le Kui Teil on suurem allahindlus kui 5%, …" at bounding box center [241, 113] width 123 height 87
click at [218, 151] on div "Tere! [PERSON_NAME] klienditeenindusest Kuidas ma saan Teile abiks olla?" at bounding box center [242, 153] width 110 height 11
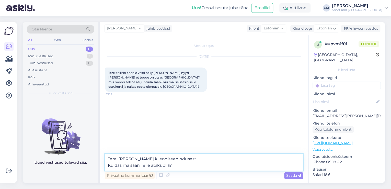
drag, startPoint x: 195, startPoint y: 164, endPoint x: 70, endPoint y: 172, distance: 125.5
click at [70, 172] on div "Otsi kliente All Web Socials Uus 0 Minu vestlused 1 Tiimi vestlused 0 AI Assist…" at bounding box center [204, 102] width 362 height 161
type textarea "Tere! [PERSON_NAME] klienditeenindusest"
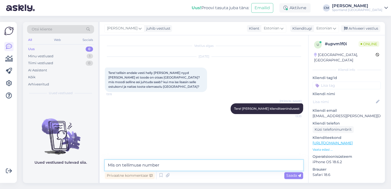
type textarea "Mis on tellimuse number?"
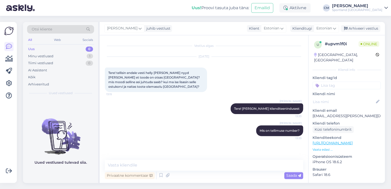
click at [347, 83] on input at bounding box center [347, 86] width 68 height 8
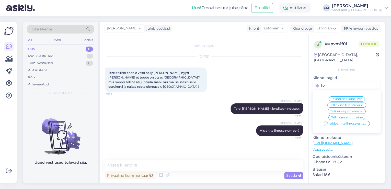
type input "tell"
click at [353, 110] on span "Tellimuse probleemid" at bounding box center [346, 111] width 33 height 3
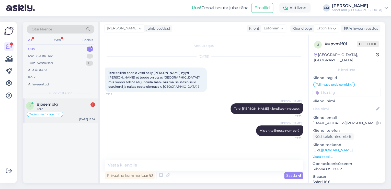
click at [85, 111] on div "Tellimuse üldine info" at bounding box center [60, 114] width 69 height 6
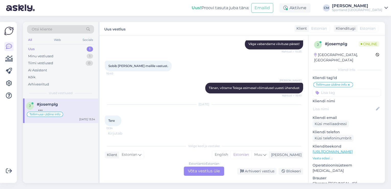
click at [184, 169] on div "Estonian to Estonian Võta vestlus üle" at bounding box center [204, 170] width 40 height 9
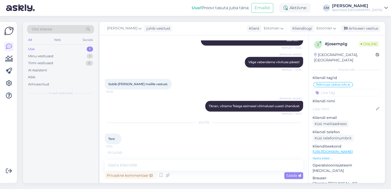
scroll to position [242, 0]
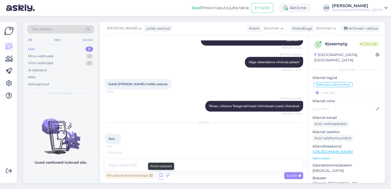
click at [164, 174] on icon at bounding box center [161, 176] width 6 height 8
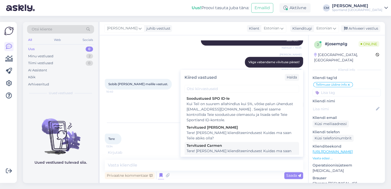
click at [217, 152] on div "Tere! [PERSON_NAME] klienditeenindusest Kuidas ma saan Teile abiks olla?" at bounding box center [242, 153] width 110 height 11
type textarea "Tere! [PERSON_NAME] klienditeenindusest Kuidas ma saan Teile abiks olla?"
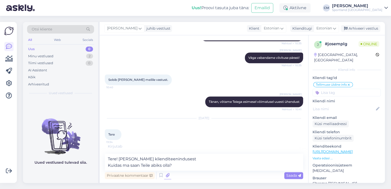
scroll to position [248, 0]
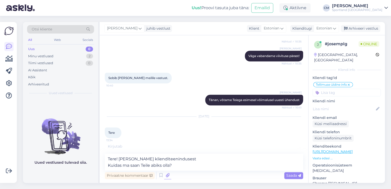
click at [167, 172] on icon at bounding box center [167, 176] width 7 height 8
click at [196, 161] on textarea "Tere! [PERSON_NAME] klienditeenindusest Kuidas ma saan Teile abiks olla?" at bounding box center [204, 162] width 198 height 17
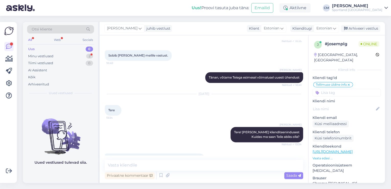
scroll to position [285, 0]
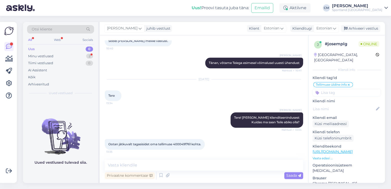
click at [182, 143] on span "Ootan jätkuvalt tagasisidet oma tellimuse 4000491761 kohta." at bounding box center [154, 144] width 93 height 4
copy span "4000491761"
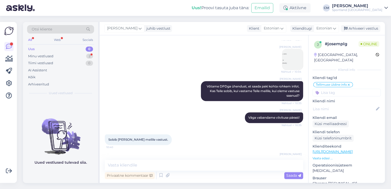
scroll to position [162, 0]
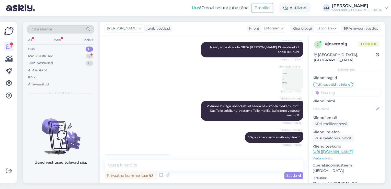
click at [283, 79] on img at bounding box center [293, 79] width 20 height 20
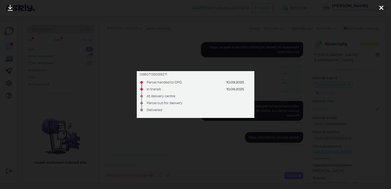
click at [151, 48] on div at bounding box center [195, 94] width 391 height 189
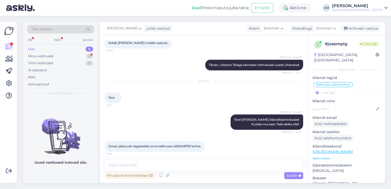
scroll to position [285, 0]
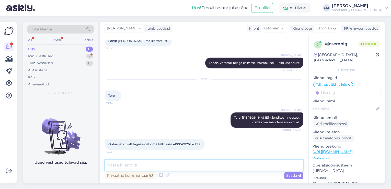
click at [176, 165] on textarea at bounding box center [204, 165] width 198 height 11
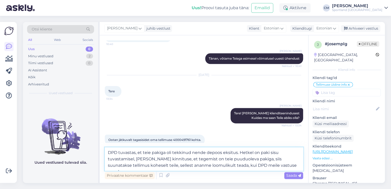
click at [138, 160] on textarea "DPD tuvastas, et teie pakiga oli tekkinud nende depoos eksitus. Hetkel on paki …" at bounding box center [204, 158] width 198 height 23
click at [156, 165] on textarea "DPD tuvastas, et teie pakiga oli tekkinud nende depoos eksitus. Hetkel on paki …" at bounding box center [204, 158] width 198 height 23
click at [176, 165] on textarea "DPD tuvastas, et teie pakiga oli tekkinud nende depoos eksitus. Hetkel on paki …" at bounding box center [204, 158] width 198 height 23
type textarea "DPD tuvastas, et teie pakiga oli tekkinud nende depoos eksitus. Hetkel on paki …"
click at [241, 166] on textarea "DPD tuvastas, et teie pakiga oli tekkinud nende depoos eksitus. Hetkel on paki …" at bounding box center [204, 158] width 198 height 23
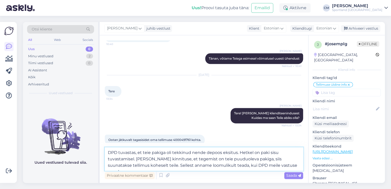
click at [287, 165] on textarea "DPD tuvastas, et teie pakiga oli tekkinud nende depoos eksitus. Hetkel on paki …" at bounding box center [204, 158] width 198 height 23
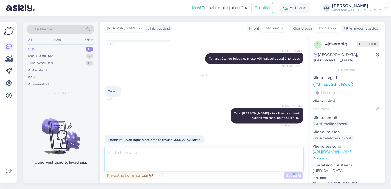
scroll to position [325, 0]
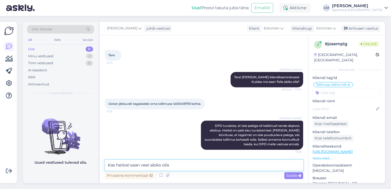
type textarea "Kas hetkel saan veel abiks olla?"
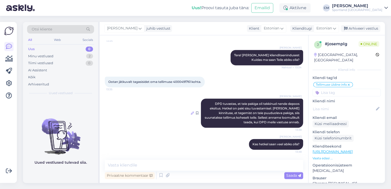
click at [191, 111] on icon at bounding box center [192, 112] width 3 height 3
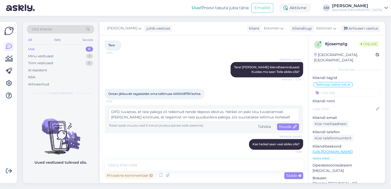
scroll to position [5, 0]
click at [253, 118] on textarea "DPD tuvastas, et teie pakiga oli tekkinud nende depoos eksitus. Hetkel on paki …" at bounding box center [204, 114] width 190 height 13
type textarea "DPD tuvastas, et teie pakiga oli tekkinud nende depoos eksitus. Hetkel on paki …"
click at [282, 127] on span "Muuda" at bounding box center [288, 126] width 18 height 5
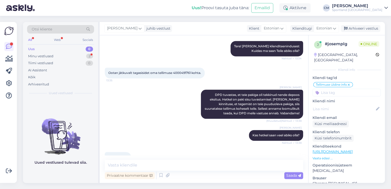
scroll to position [374, 0]
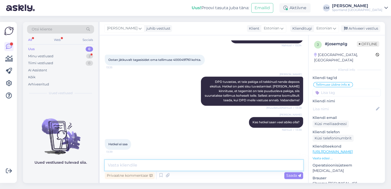
click at [194, 164] on textarea at bounding box center [204, 165] width 198 height 11
type textarea "H"
type textarea "Sel juhul soovin teile hetkel kena päeva jätku!"
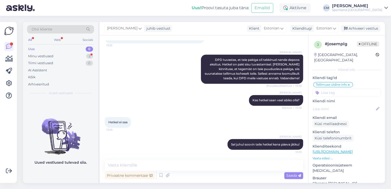
click at [370, 11] on div "Sportland [GEOGRAPHIC_DATA]" at bounding box center [357, 10] width 50 height 4
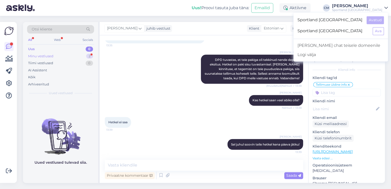
click at [78, 53] on div "Minu vestlused 2" at bounding box center [60, 56] width 67 height 7
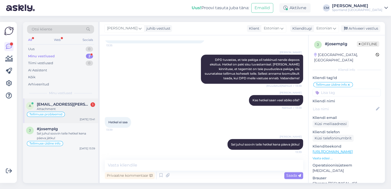
click at [85, 117] on div "[DATE] 13:41" at bounding box center [87, 119] width 15 height 4
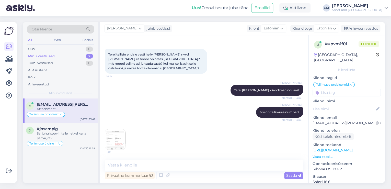
click at [120, 145] on img at bounding box center [115, 139] width 20 height 20
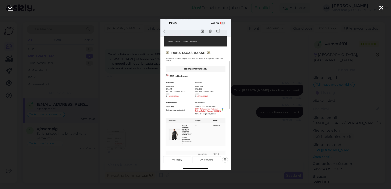
click at [134, 47] on div at bounding box center [195, 94] width 391 height 189
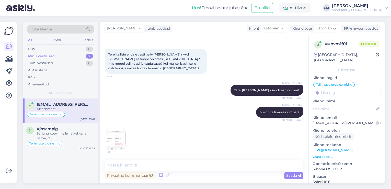
click at [162, 176] on icon at bounding box center [161, 176] width 6 height 8
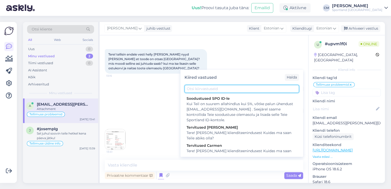
click at [214, 85] on input "text" at bounding box center [242, 89] width 115 height 8
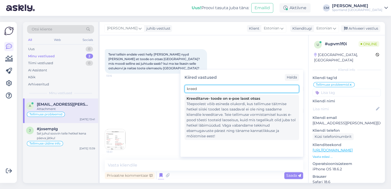
type input "kreed"
click at [214, 101] on div "Kreeditarve- toode on e-poe laost otsas" at bounding box center [242, 98] width 110 height 5
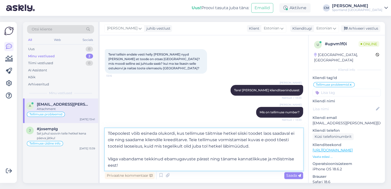
drag, startPoint x: 189, startPoint y: 140, endPoint x: 104, endPoint y: 132, distance: 85.3
click at [104, 132] on div "Vestlus algas [DATE] Tere! tellisin endale vesti helly [PERSON_NAME] nyyd [PERS…" at bounding box center [204, 109] width 209 height 148
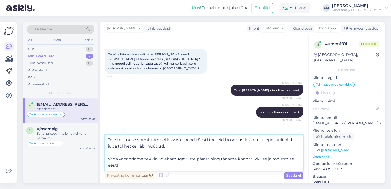
drag, startPoint x: 120, startPoint y: 166, endPoint x: 144, endPoint y: 157, distance: 26.4
click at [144, 157] on textarea "Teie tellimuse vormistamisel kuvas e-pood tõesti tooteid laoseisus, kuid mis te…" at bounding box center [204, 152] width 198 height 36
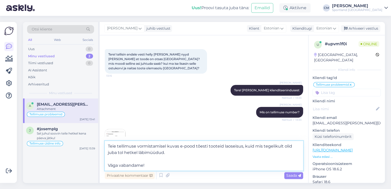
click at [136, 159] on textarea "Teie tellimuse vormistamisel kuvas e-pood tõesti tooteid laoseisus, kuid mis te…" at bounding box center [204, 156] width 198 height 30
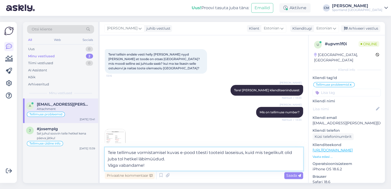
click at [106, 165] on textarea "Teie tellimuse vormistamisel kuvas e-pood tõesti tooteid laoseisus, kuid mis te…" at bounding box center [204, 158] width 198 height 23
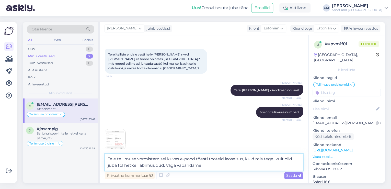
click at [138, 166] on textarea "Teie tellimuse vormistamisel kuvas e-pood tõesti tooteid laoseisus, kuid mis te…" at bounding box center [204, 162] width 198 height 17
click at [185, 165] on textarea "Teie tellimuse vormistamisel kuvas e-pood tõesti tooteid laoseisus, kuid mis te…" at bounding box center [204, 162] width 198 height 17
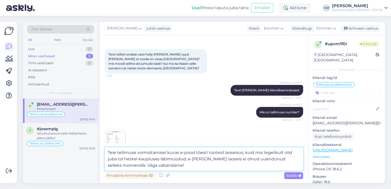
type textarea "Teie tellimuse vormistamisel kuvas e-pood tõesti tooteid laoseisus, kuid mis te…"
click at [184, 166] on textarea "Teie tellimuse vormistamisel kuvas e-pood tõesti tooteid laoseisus, kuid mis te…" at bounding box center [204, 158] width 198 height 23
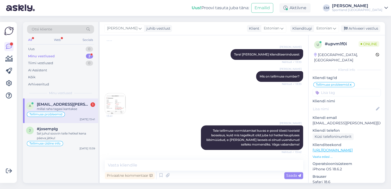
scroll to position [76, 0]
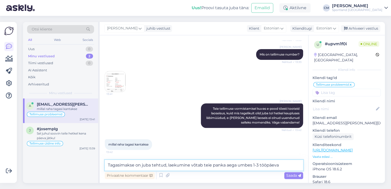
type textarea "Tagasimakse on juba tehtud, laekumine võtab teie panka aega umbes 1-3 tööpäeva."
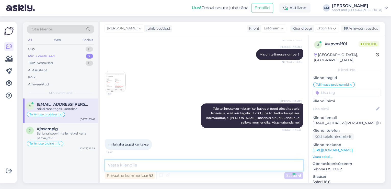
scroll to position [103, 0]
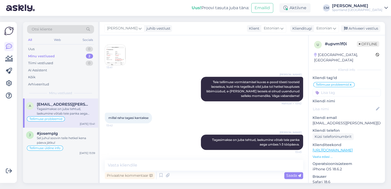
click at [351, 34] on div "[PERSON_NAME] juhib vestlust Klient [DEMOGRAPHIC_DATA] Klienditugi [DEMOGRAPHIC…" at bounding box center [242, 28] width 285 height 13
click at [362, 28] on div "Arhiveeri vestlus" at bounding box center [360, 28] width 39 height 7
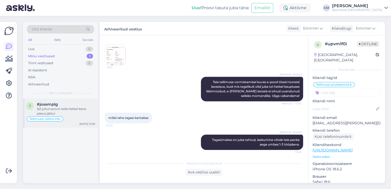
click at [75, 105] on div "#josemplg" at bounding box center [66, 104] width 58 height 5
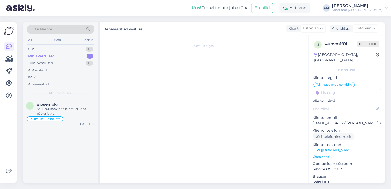
scroll to position [396, 0]
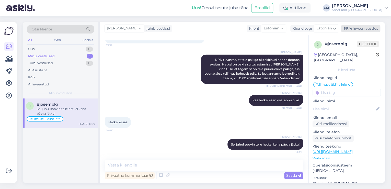
click at [353, 30] on div "Arhiveeri vestlus" at bounding box center [360, 28] width 39 height 7
